Goal: Book appointment/travel/reservation

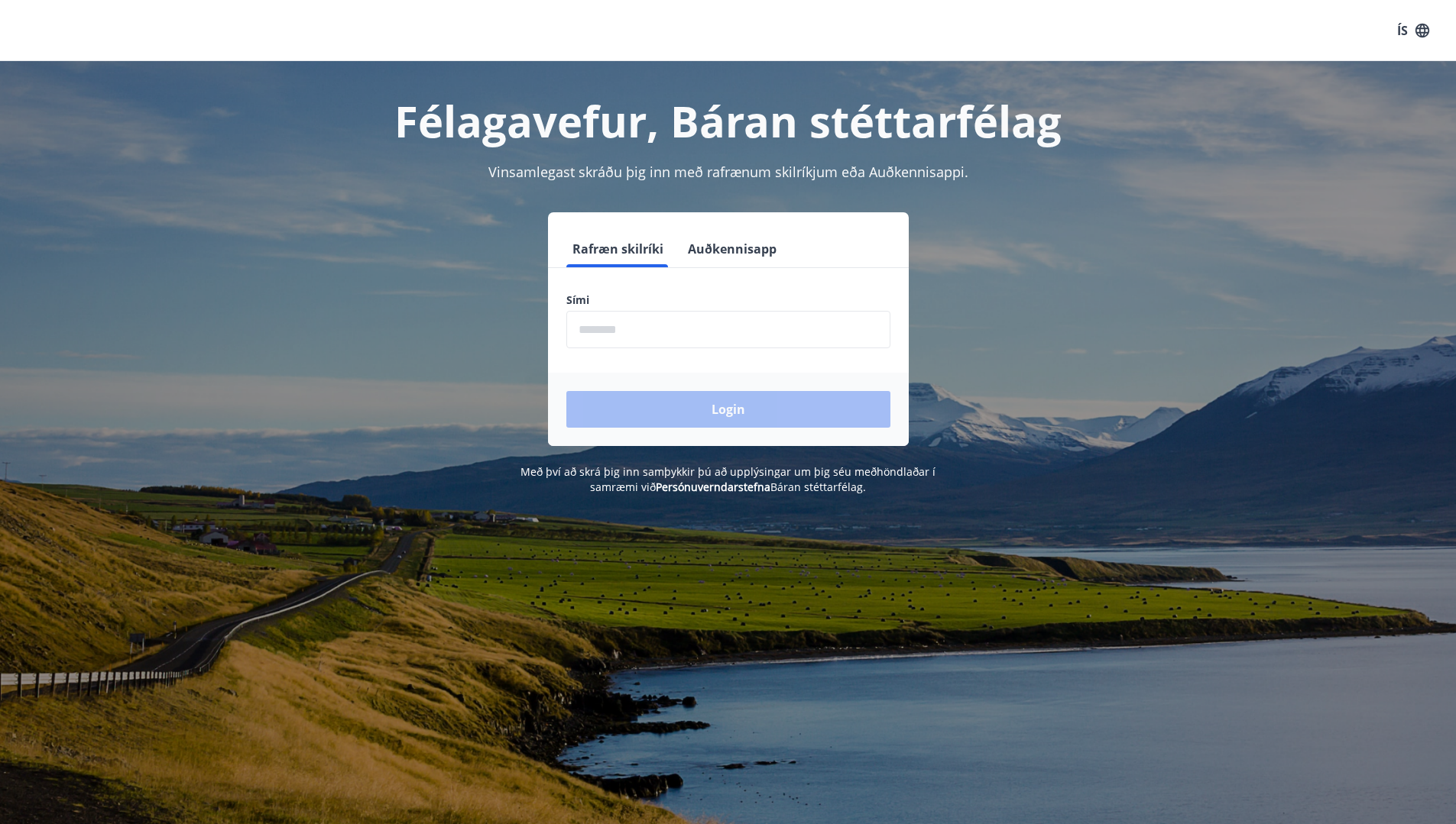
click at [742, 344] on input "phone" at bounding box center [728, 330] width 324 height 37
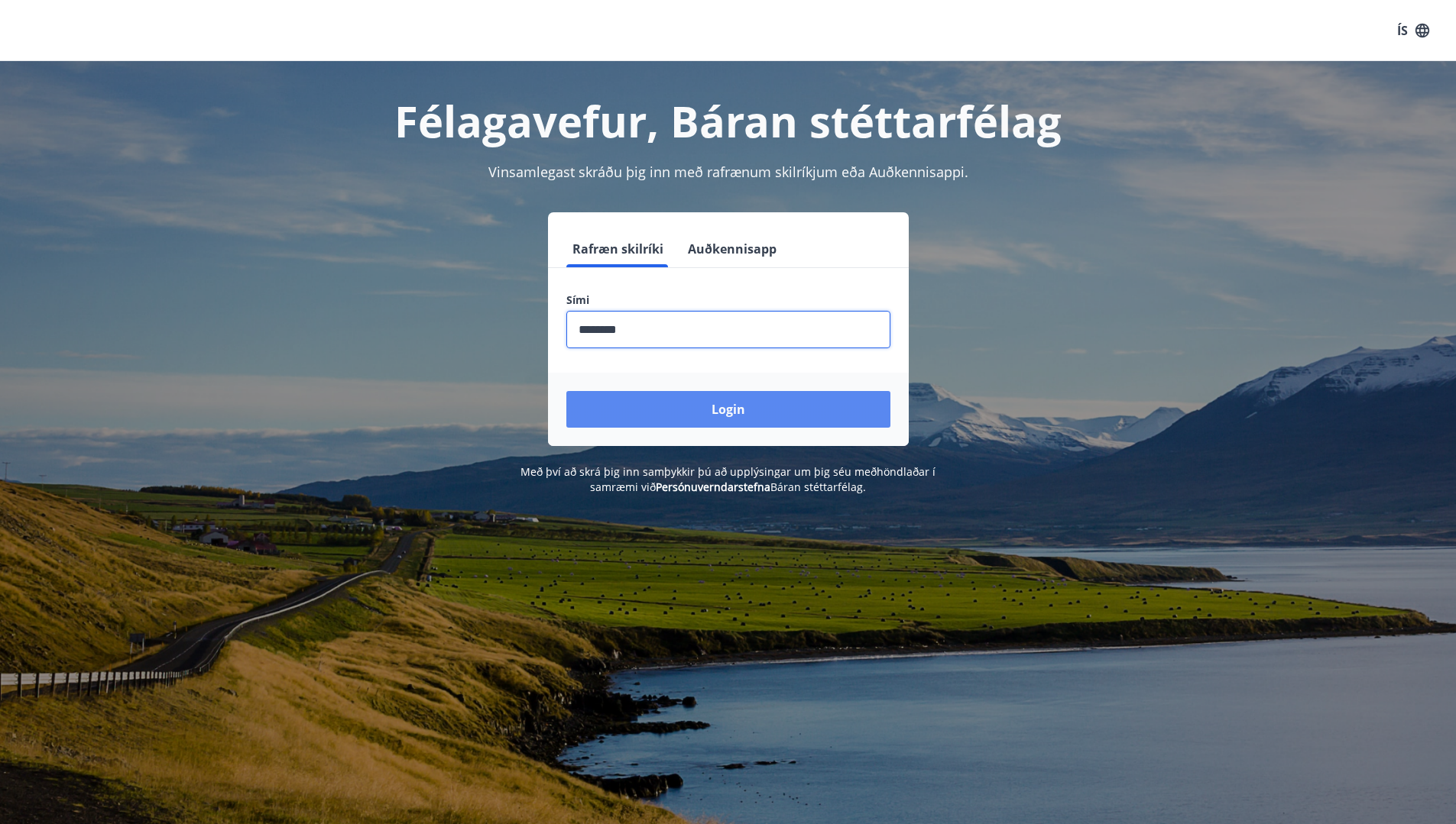
type input "********"
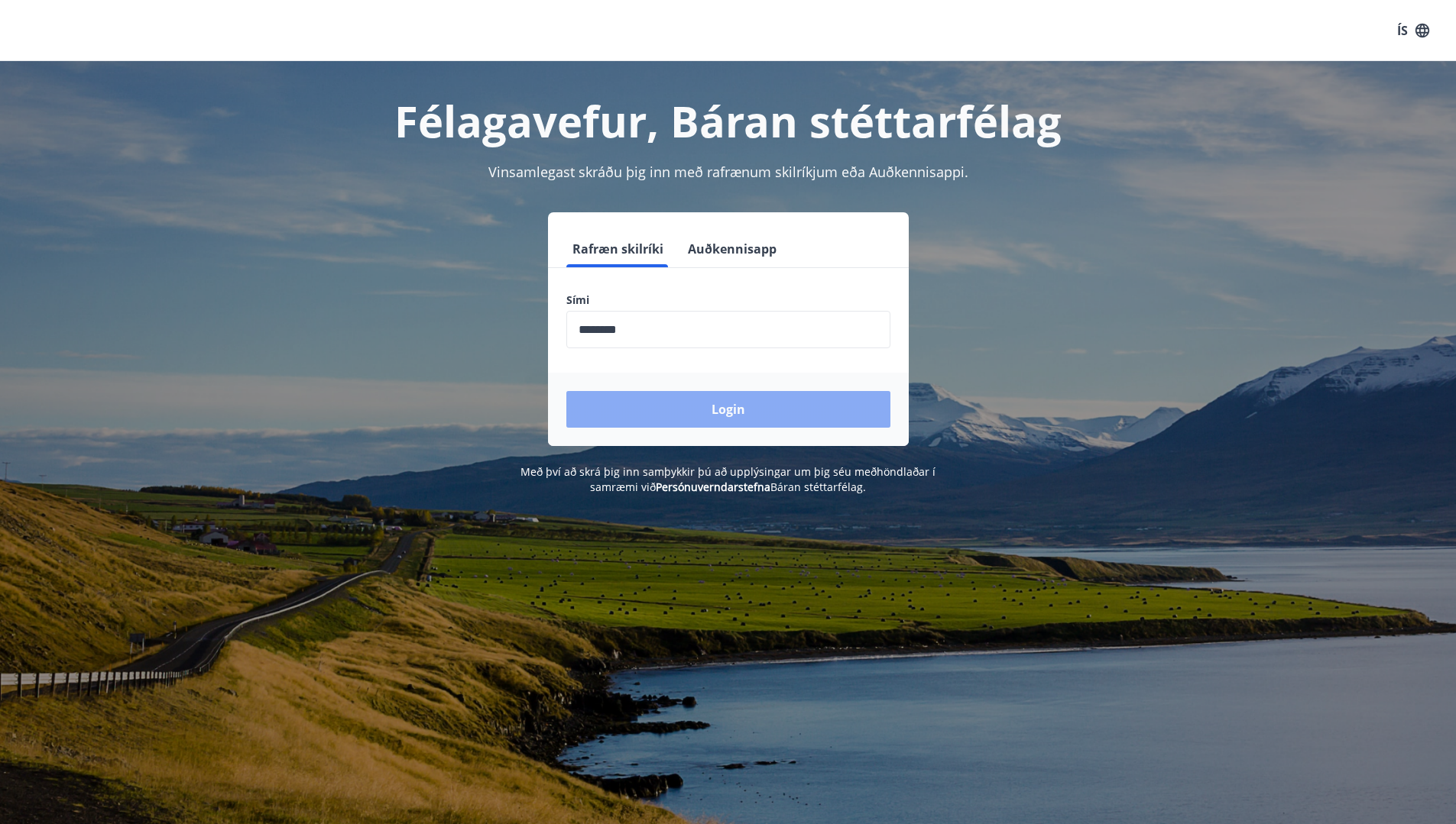
click at [734, 417] on button "Login" at bounding box center [728, 409] width 324 height 37
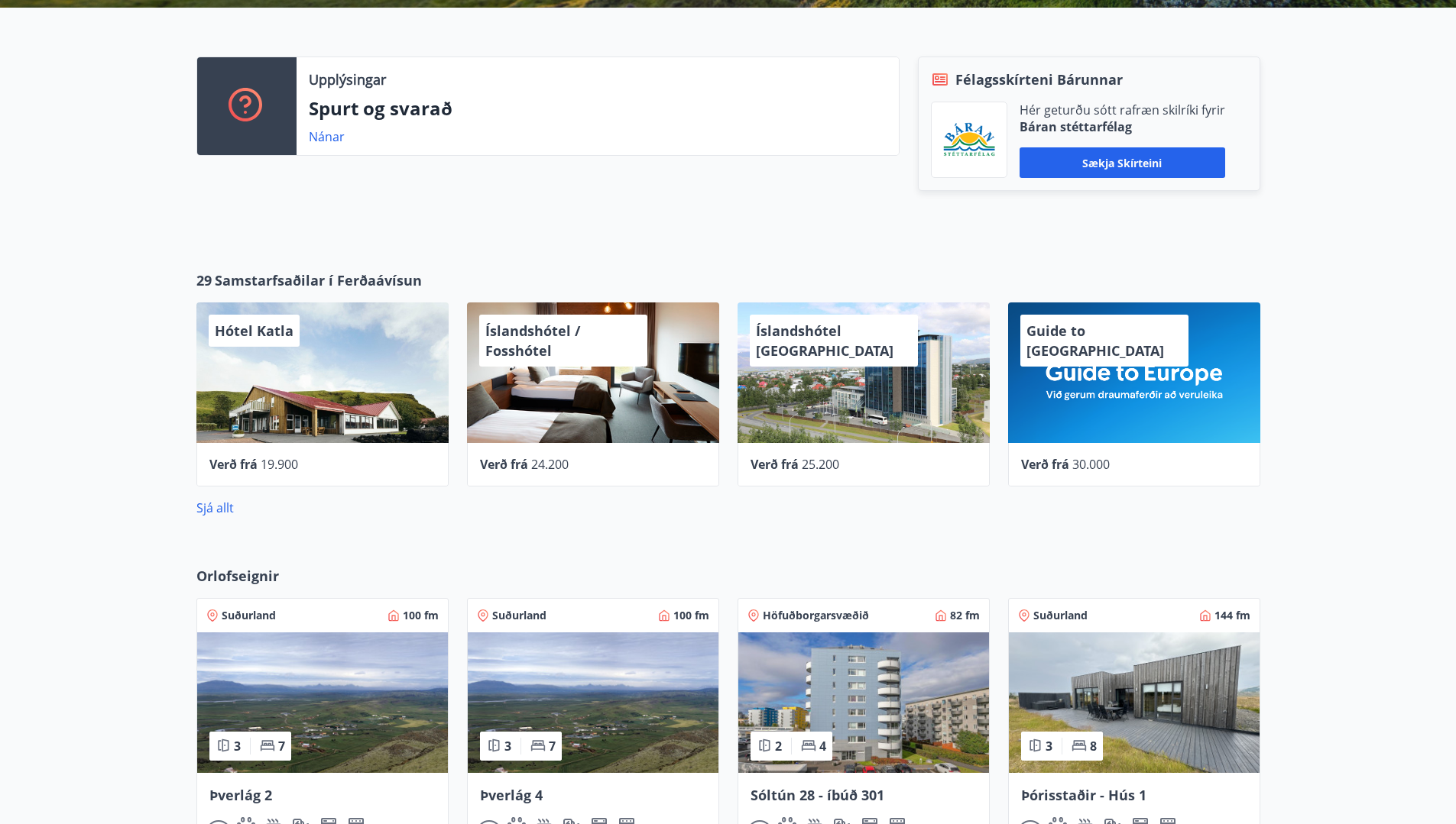
scroll to position [611, 0]
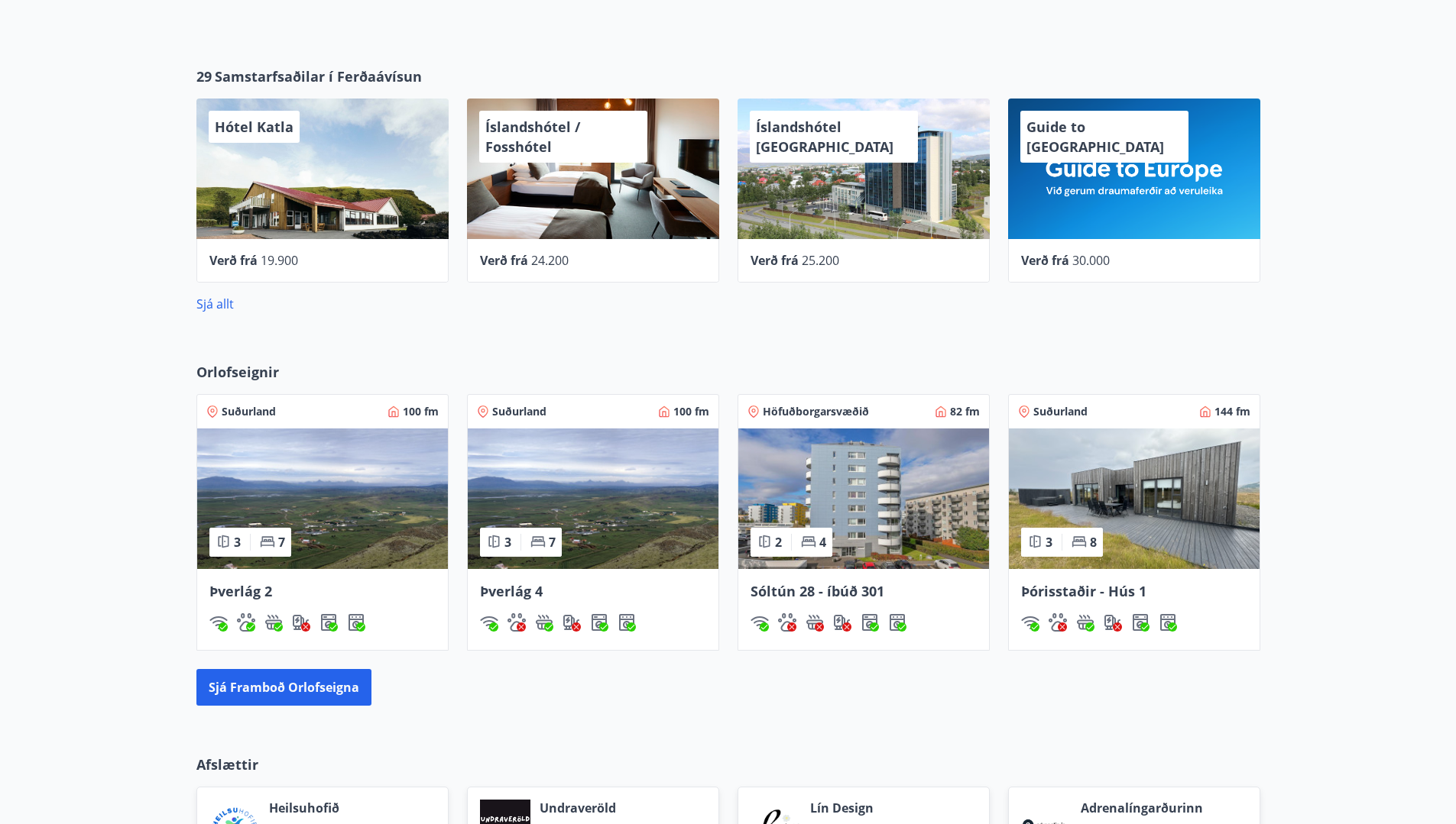
click at [912, 504] on img at bounding box center [864, 499] width 251 height 141
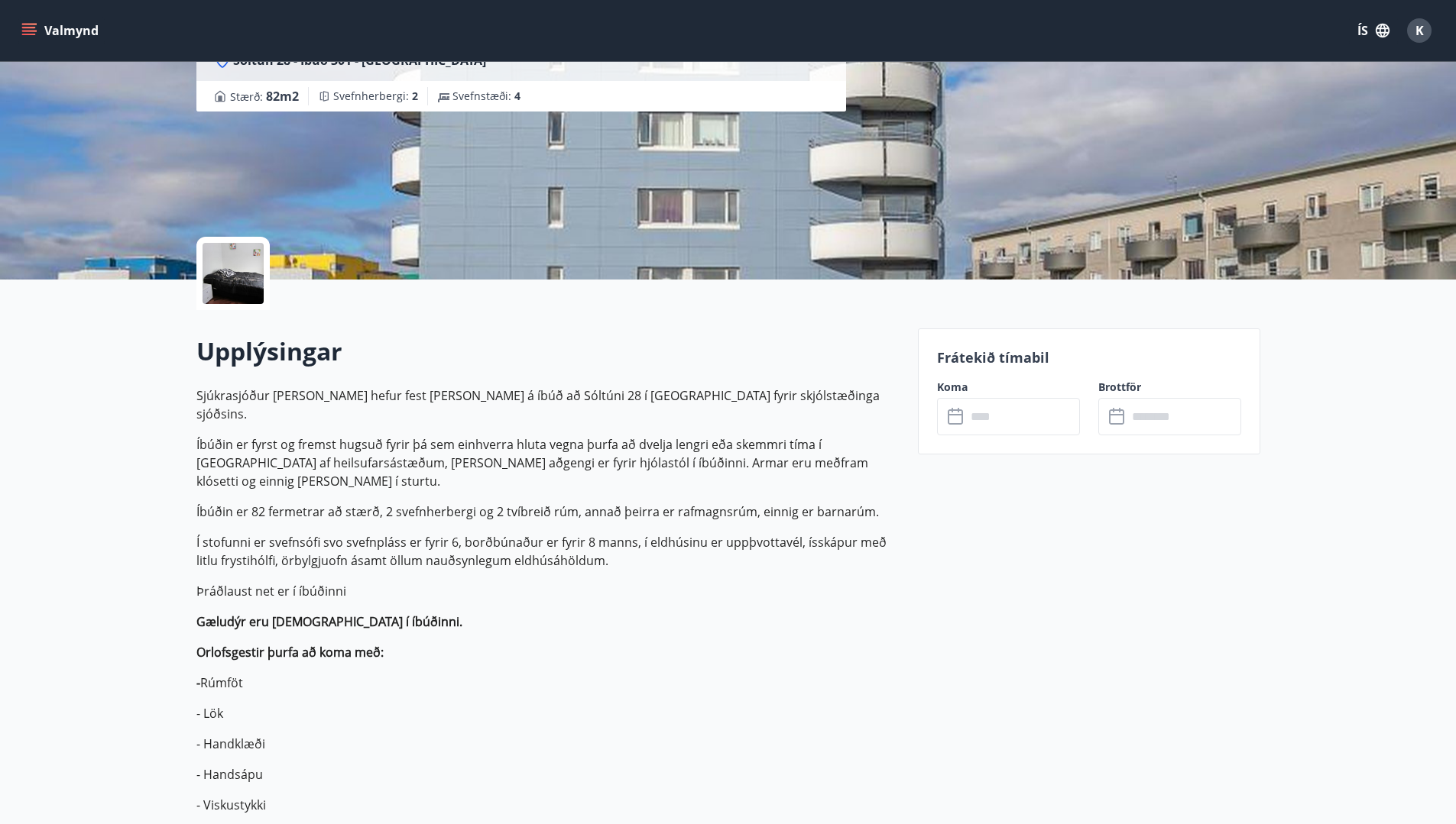
scroll to position [204, 0]
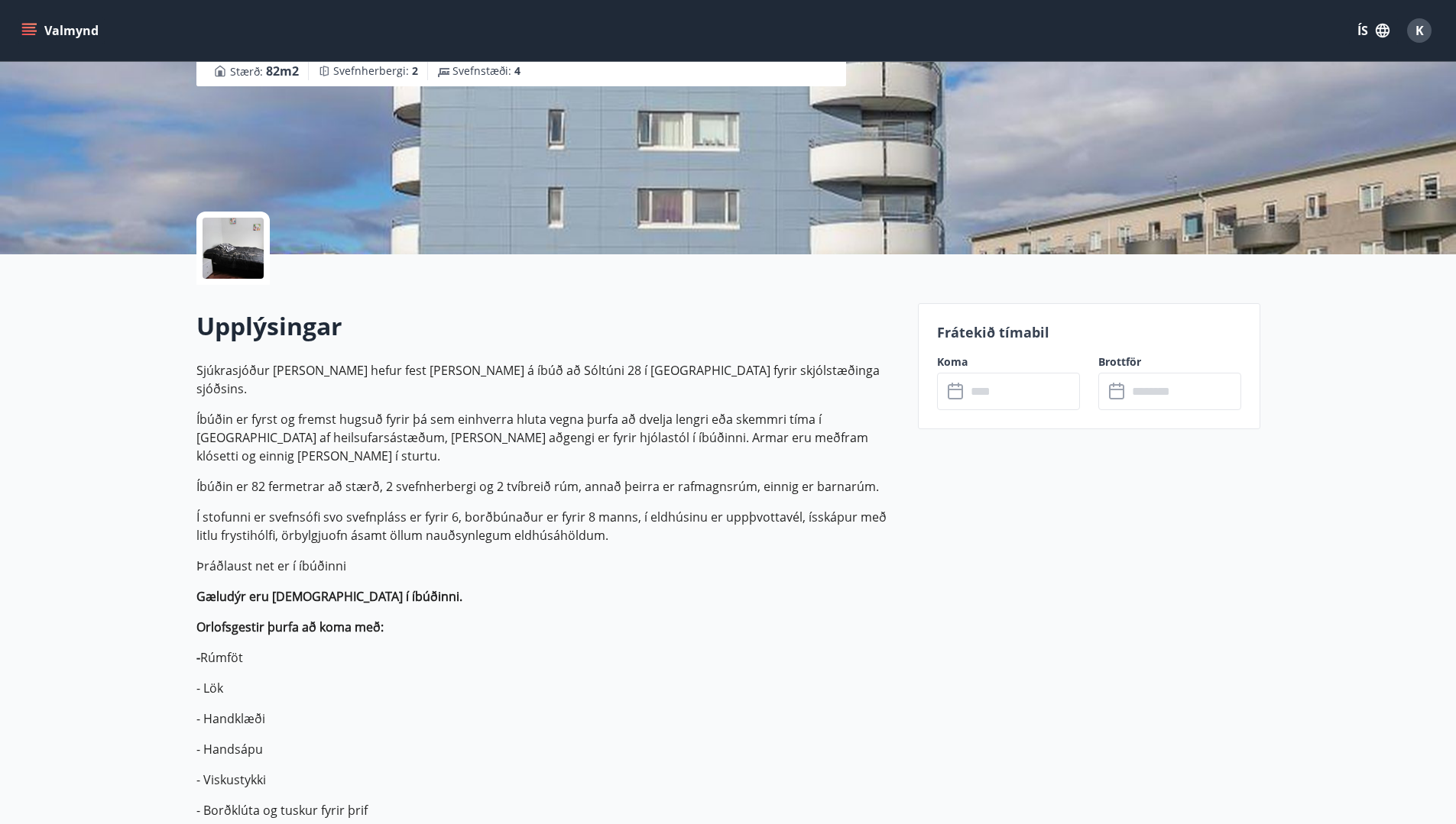
click at [1012, 380] on input "text" at bounding box center [1023, 391] width 114 height 37
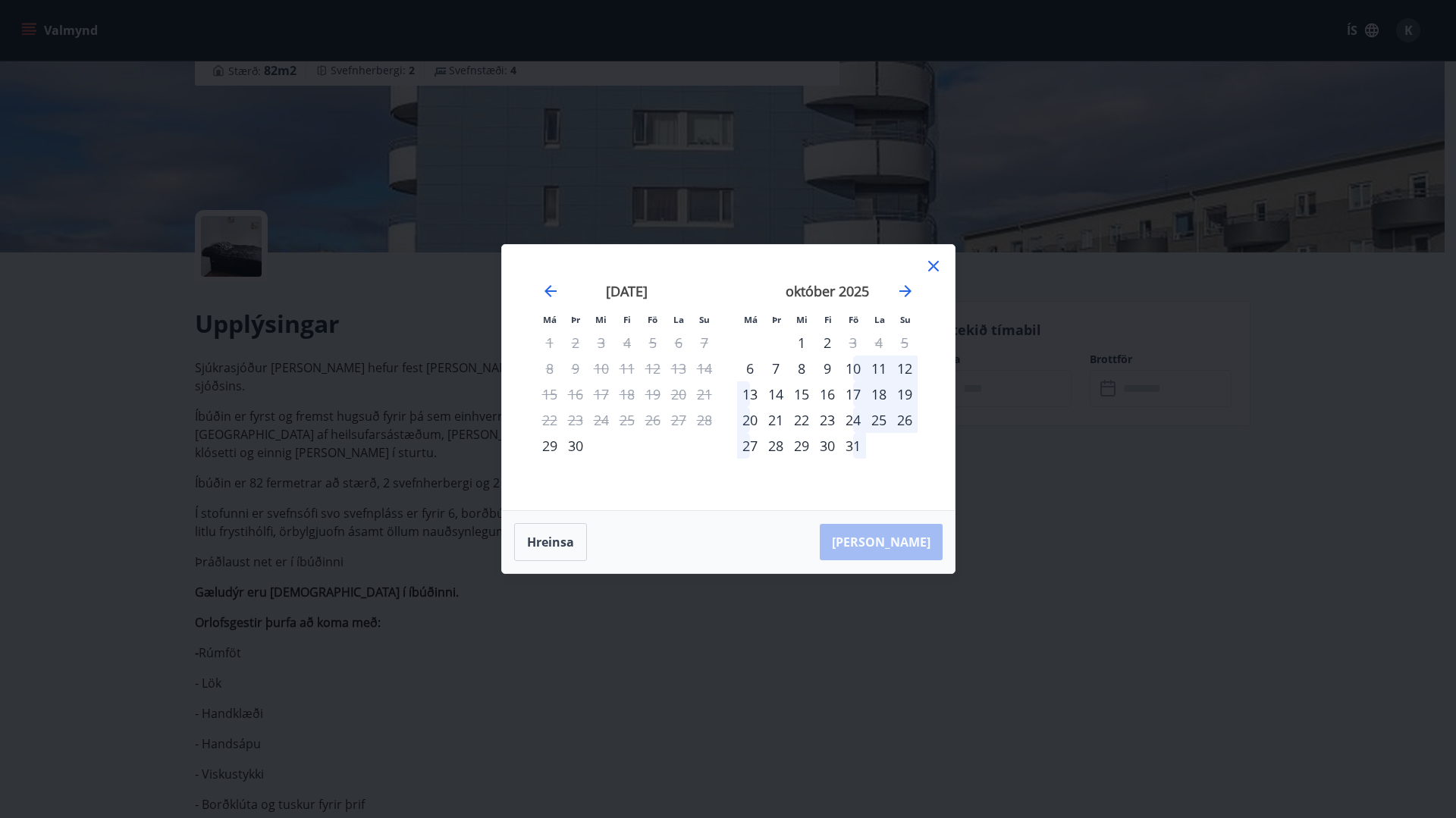
click at [933, 260] on icon at bounding box center [933, 266] width 19 height 19
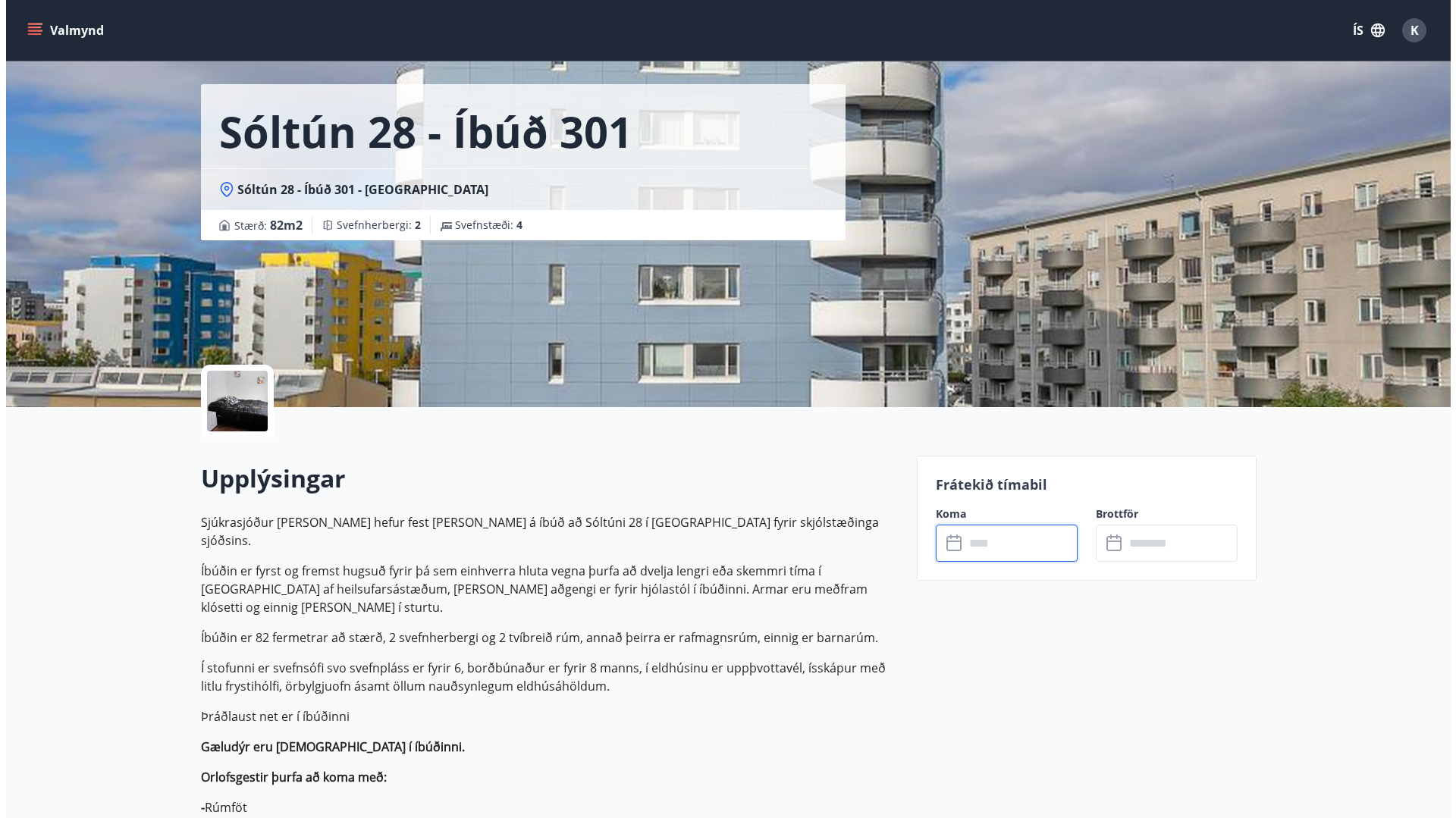
scroll to position [0, 0]
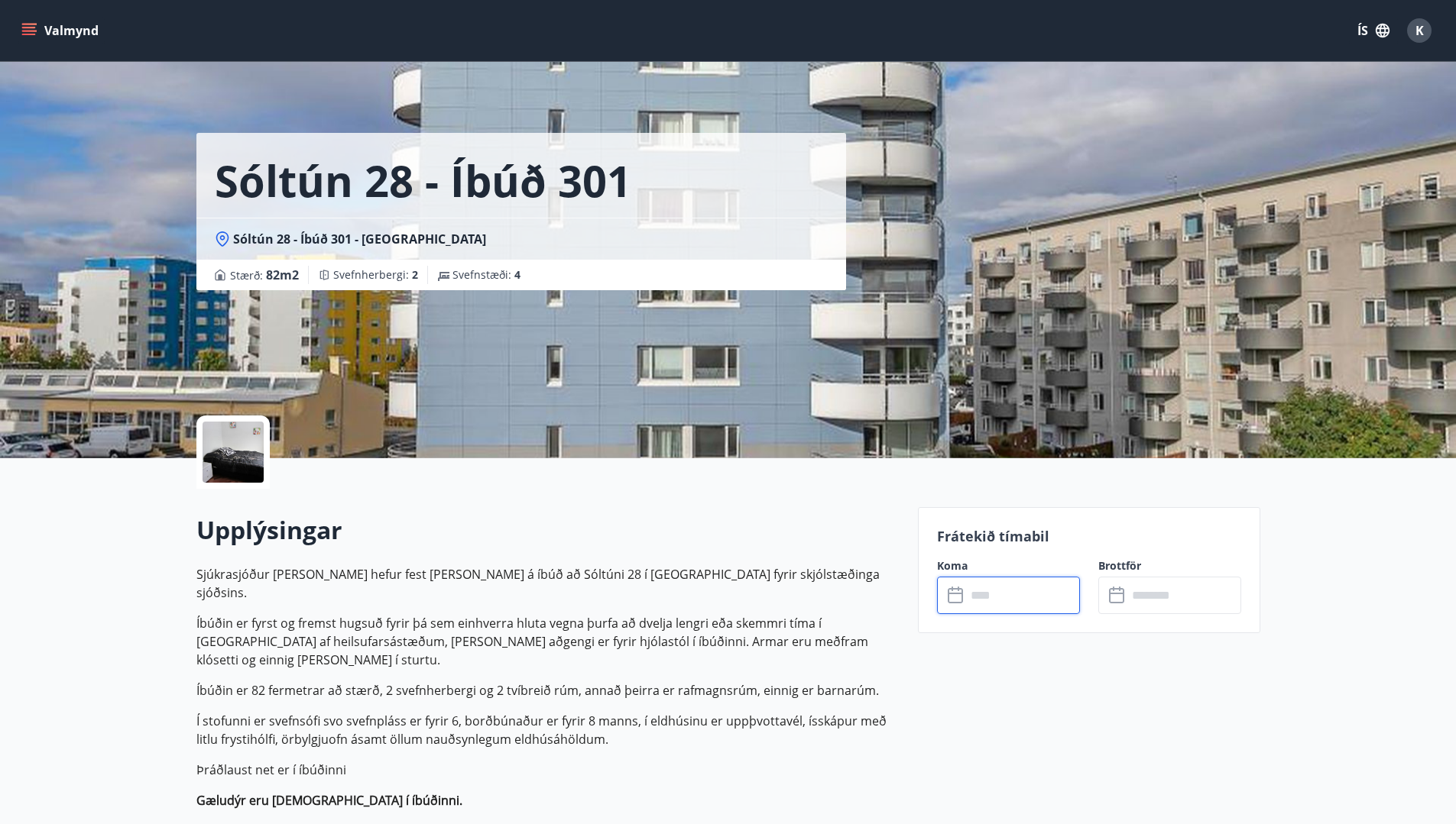
click at [992, 590] on input "text" at bounding box center [1023, 596] width 114 height 37
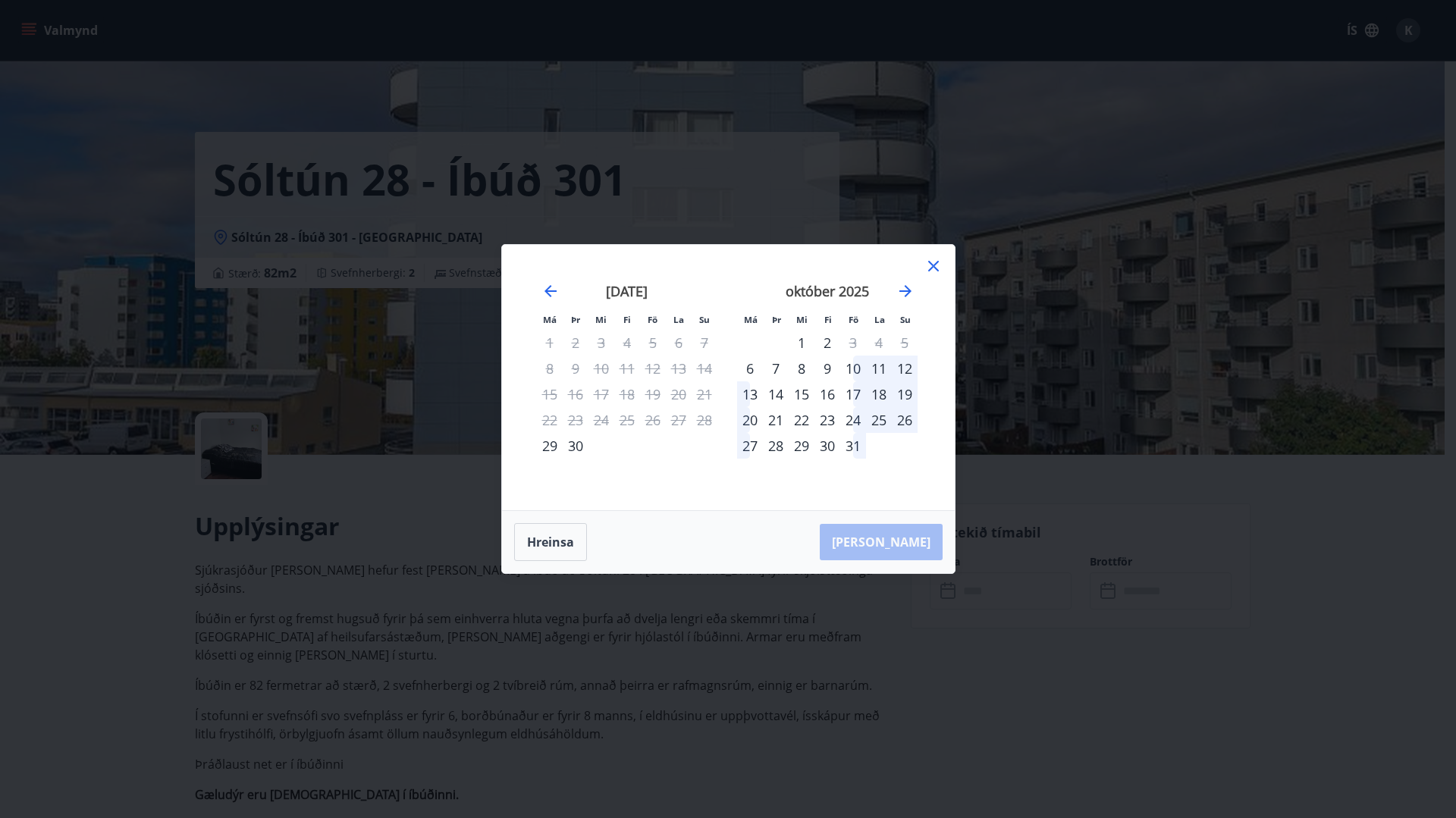
click at [660, 362] on div "12" at bounding box center [652, 368] width 26 height 26
click at [931, 270] on icon at bounding box center [933, 266] width 19 height 19
